Goal: Transaction & Acquisition: Download file/media

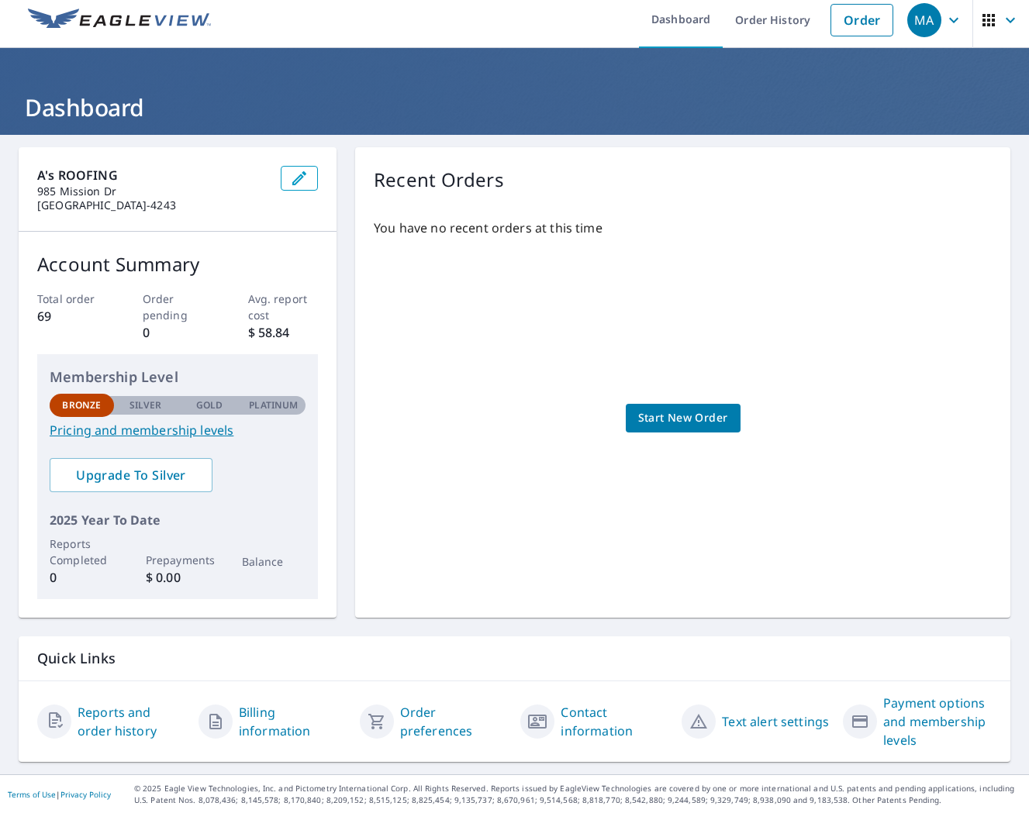
click at [143, 707] on link "Reports and order history" at bounding box center [132, 721] width 109 height 37
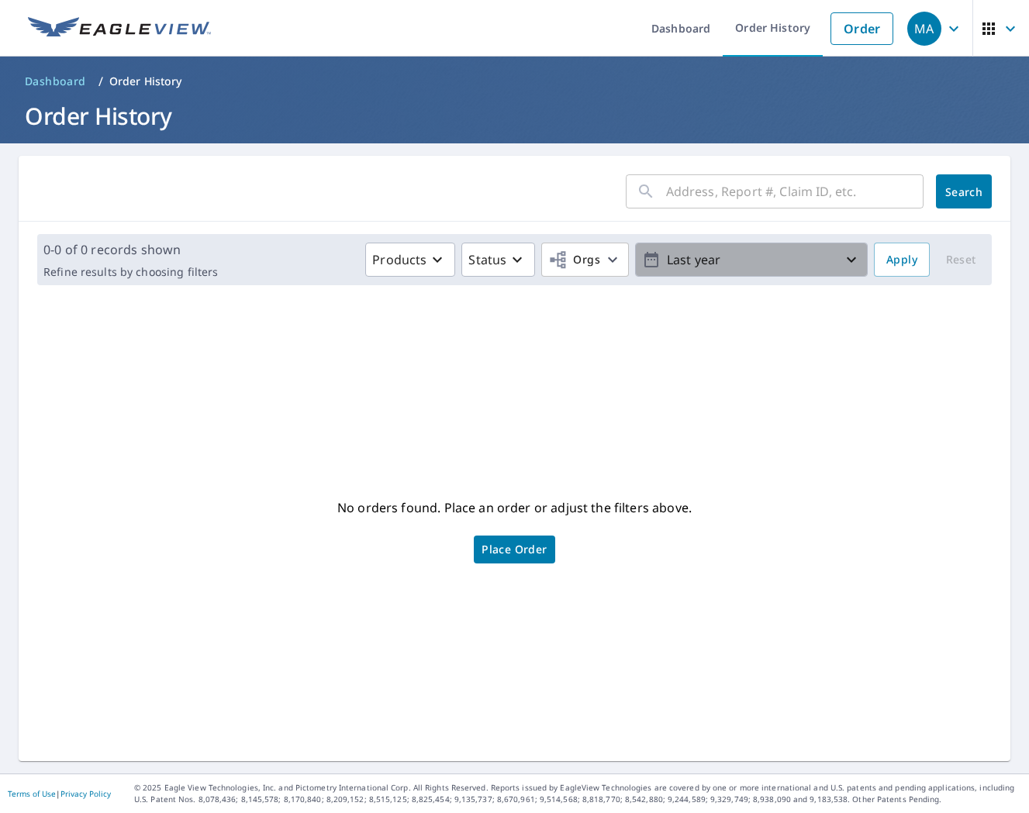
click at [843, 265] on icon "button" at bounding box center [851, 259] width 19 height 19
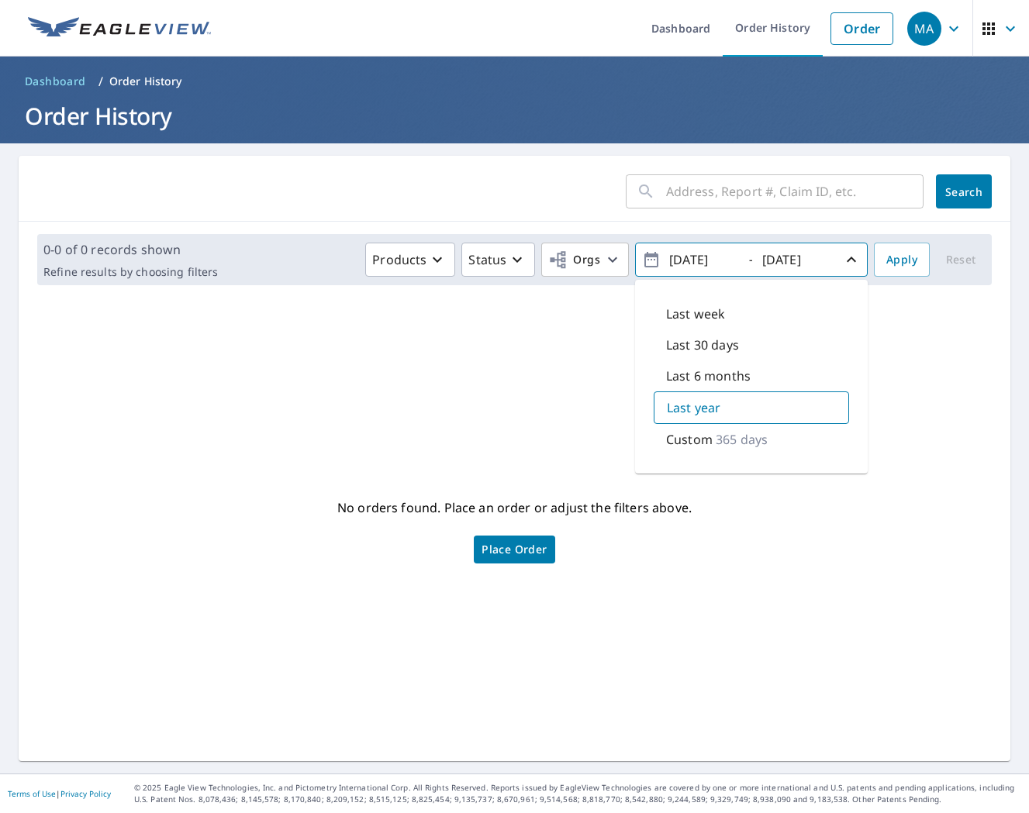
click at [720, 437] on p "365 days" at bounding box center [742, 439] width 52 height 19
click at [695, 258] on input "[DATE]" at bounding box center [702, 259] width 76 height 25
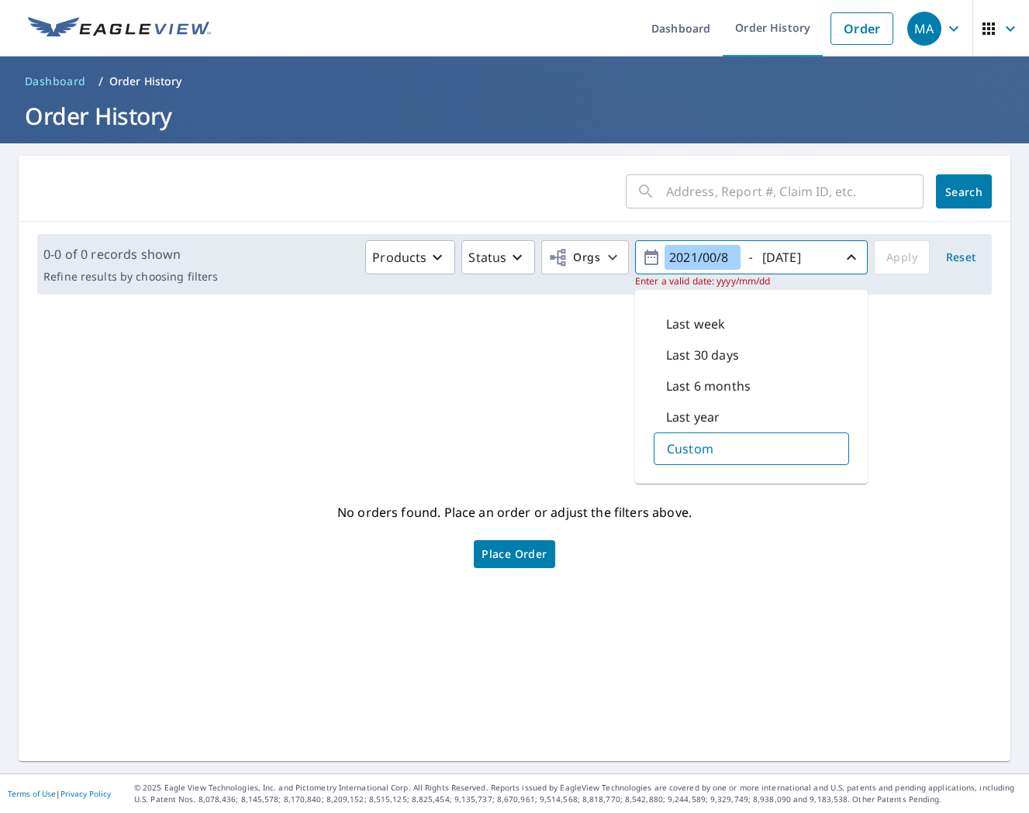
type input "[DATE]"
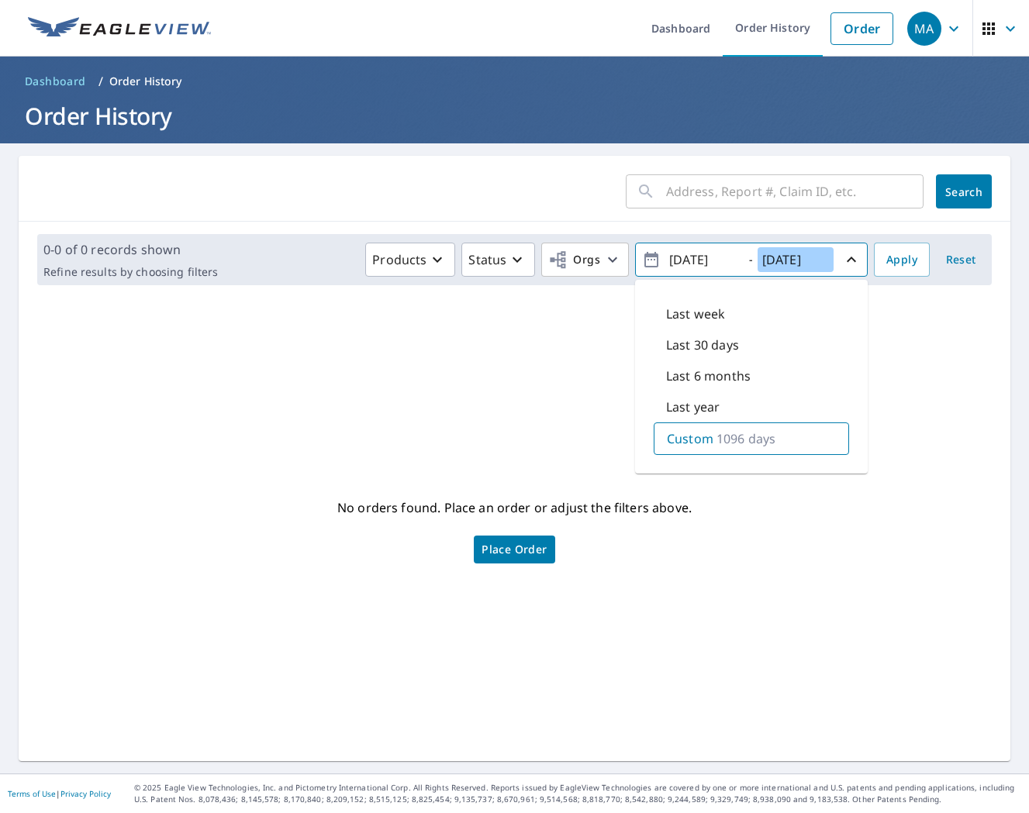
click at [792, 261] on input "[DATE]" at bounding box center [796, 259] width 76 height 25
click at [789, 263] on input "[DATE]" at bounding box center [796, 259] width 76 height 25
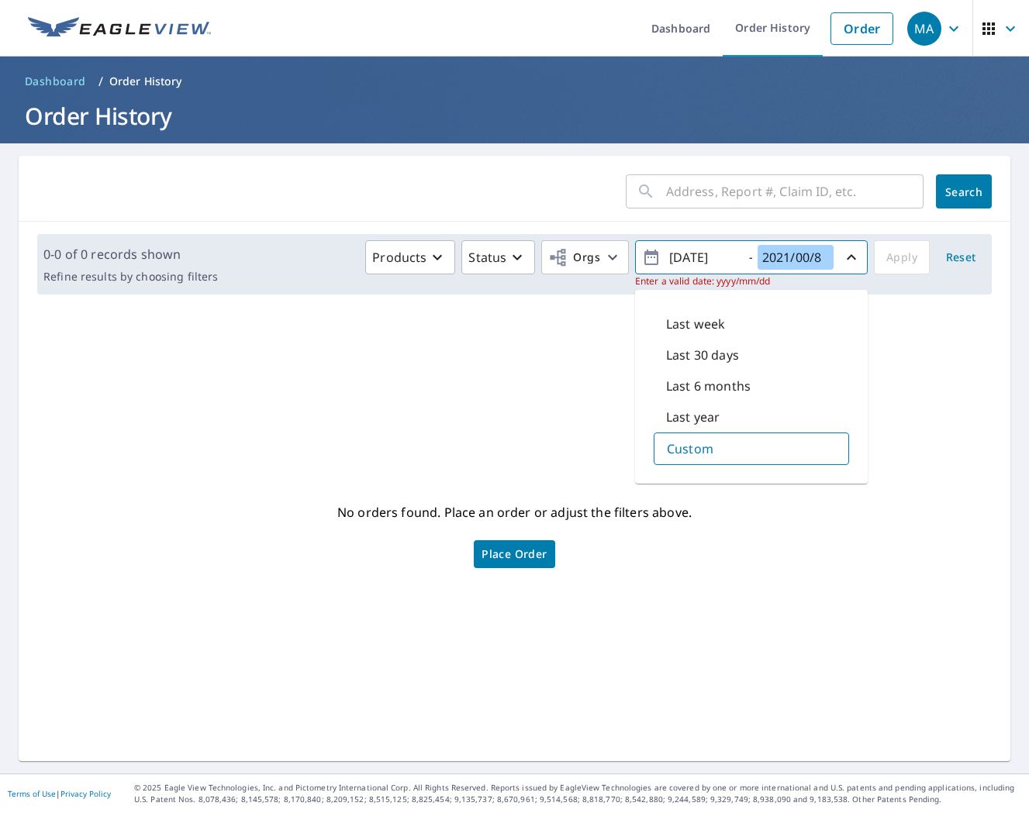
type input "[DATE]"
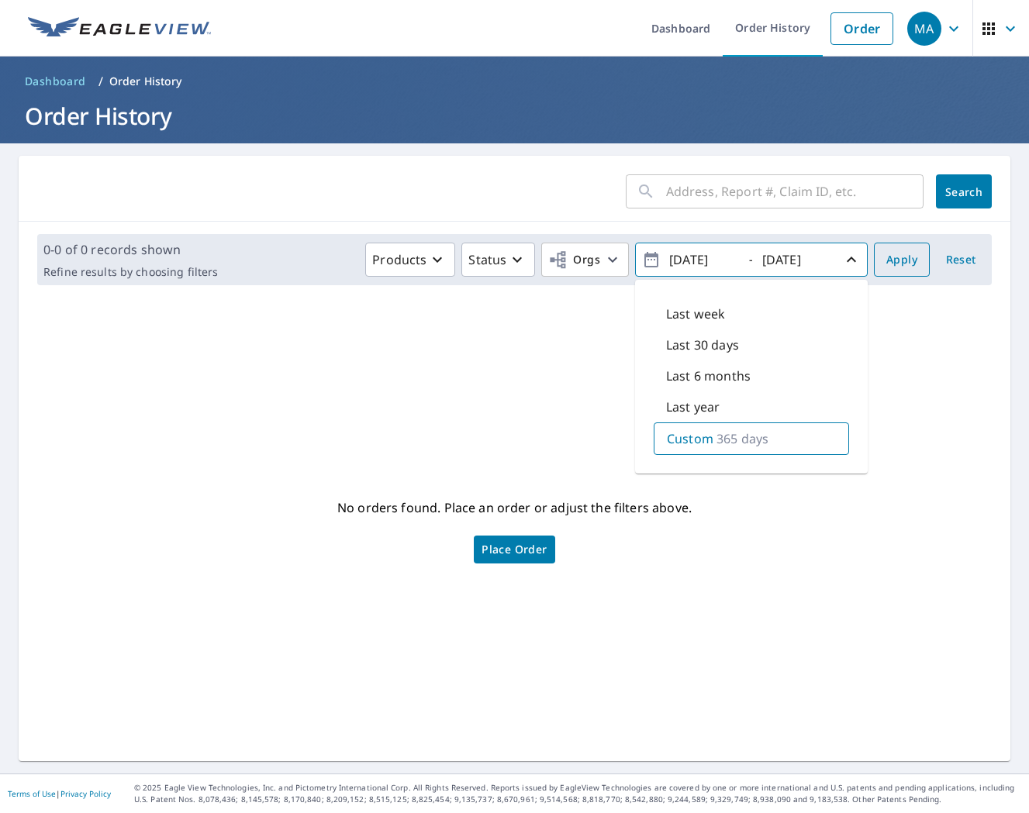
click at [915, 267] on span "Apply" at bounding box center [901, 259] width 31 height 19
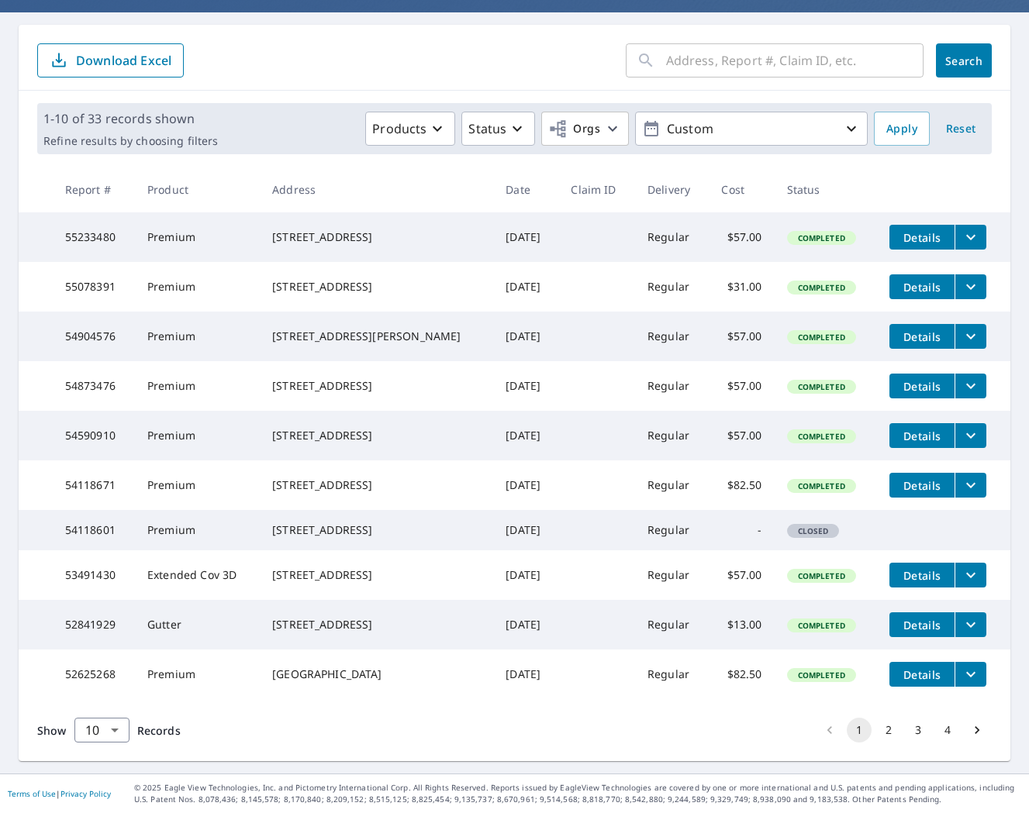
scroll to position [202, 0]
click at [882, 725] on button "2" at bounding box center [888, 730] width 25 height 25
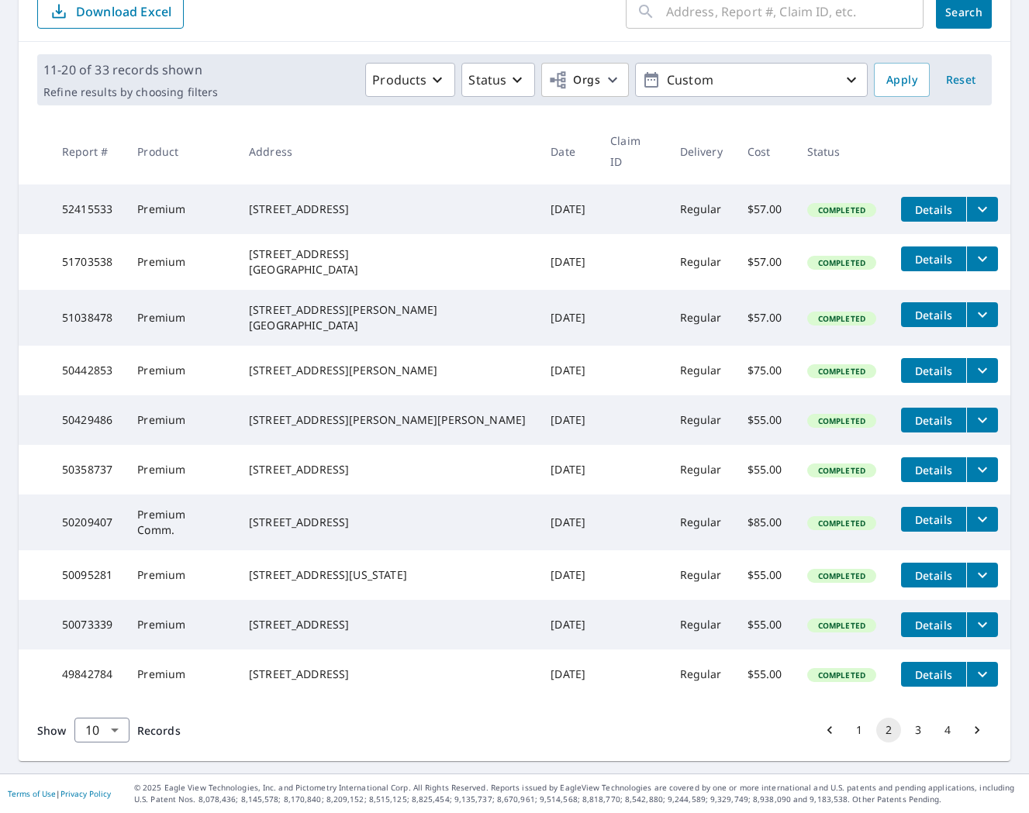
scroll to position [202, 0]
click at [916, 725] on button "3" at bounding box center [918, 730] width 25 height 25
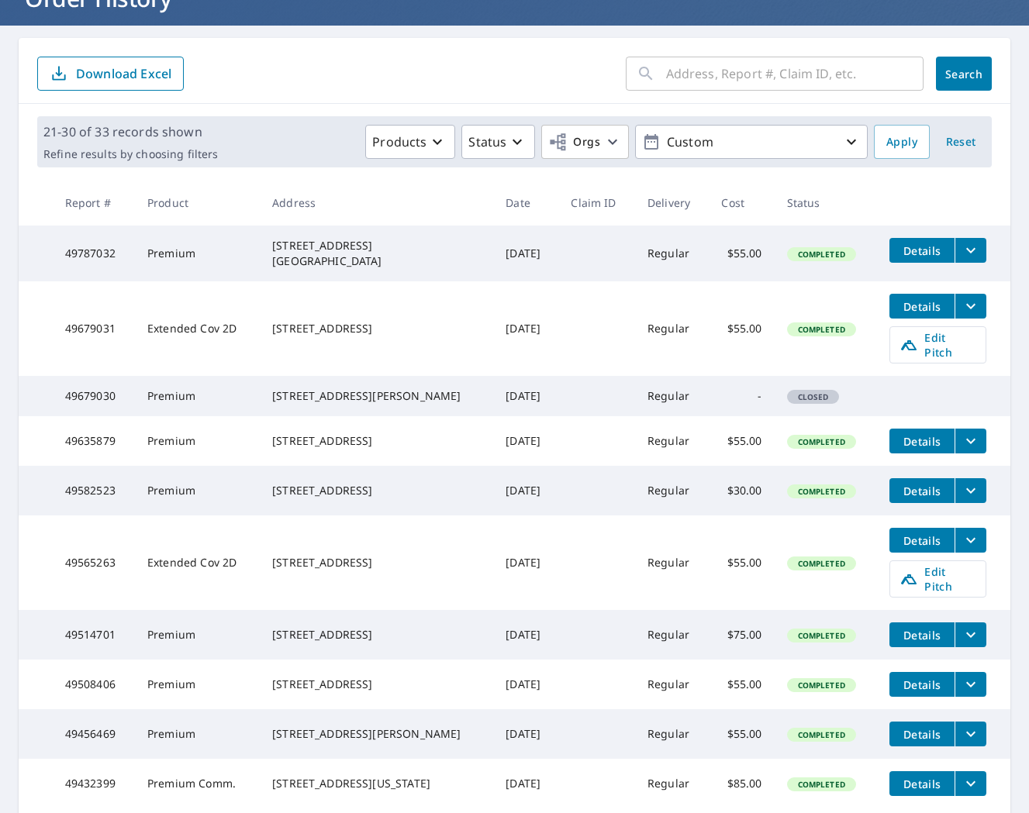
scroll to position [129, 0]
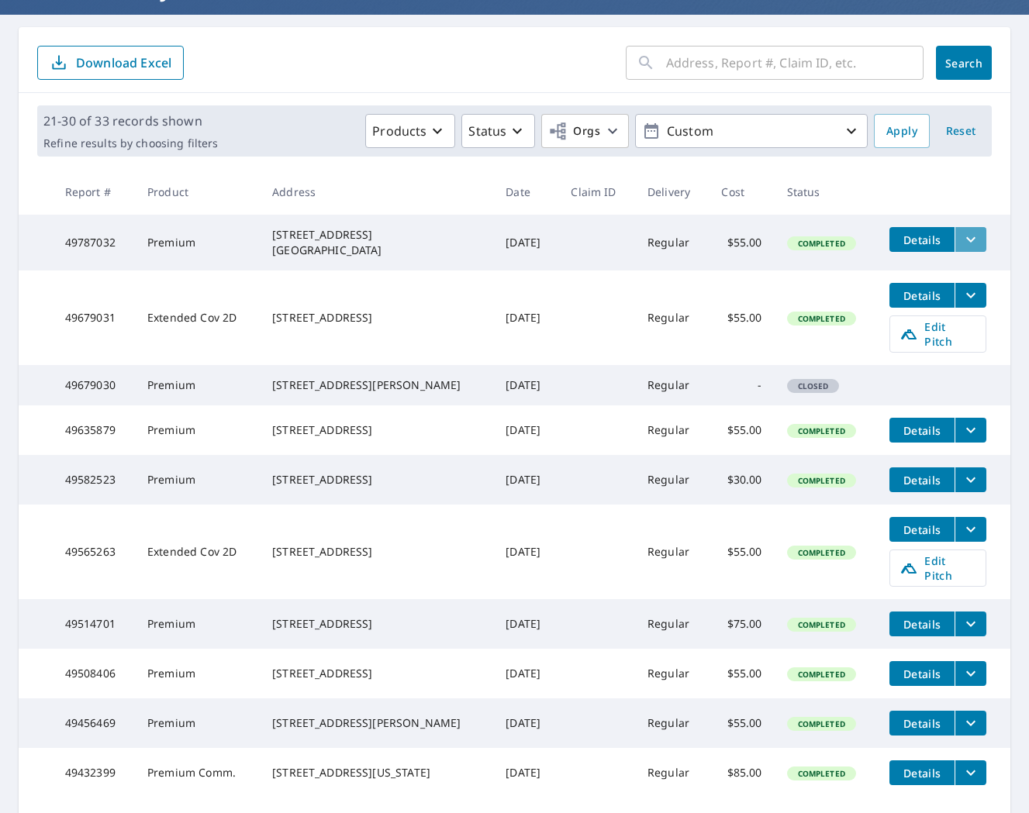
click at [958, 245] on button "filesDropdownBtn-49787032" at bounding box center [970, 239] width 32 height 25
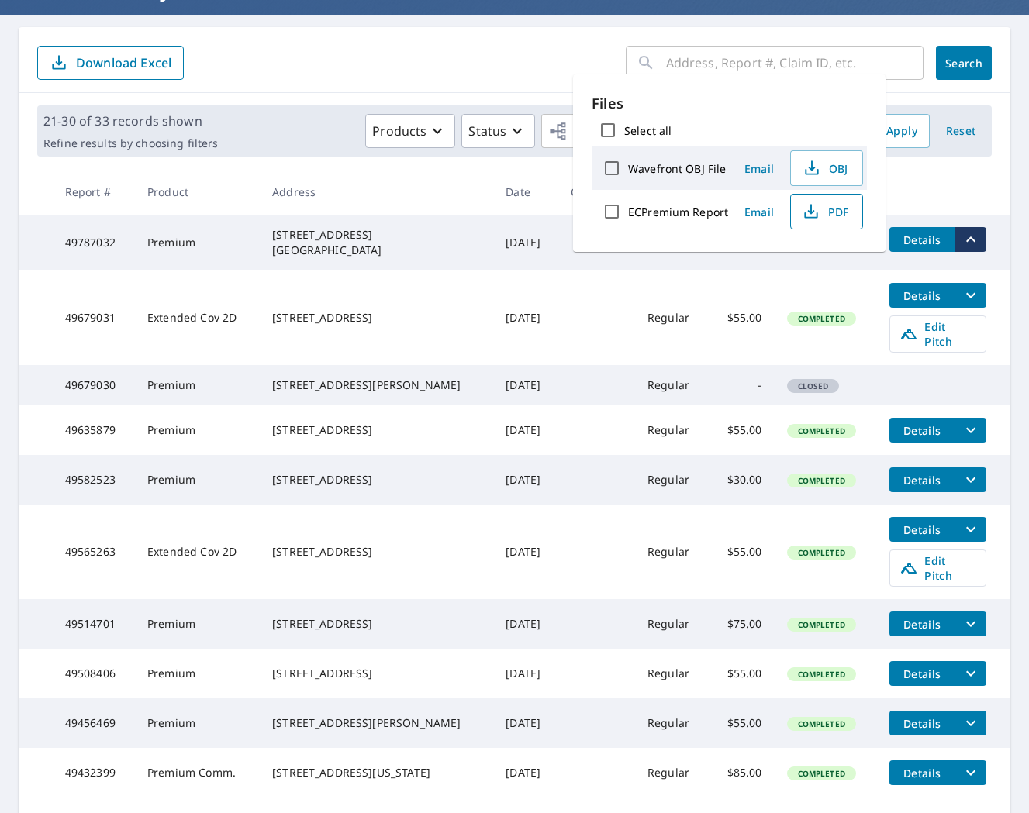
click at [822, 216] on span "PDF" at bounding box center [825, 211] width 50 height 19
